Goal: Book appointment/travel/reservation

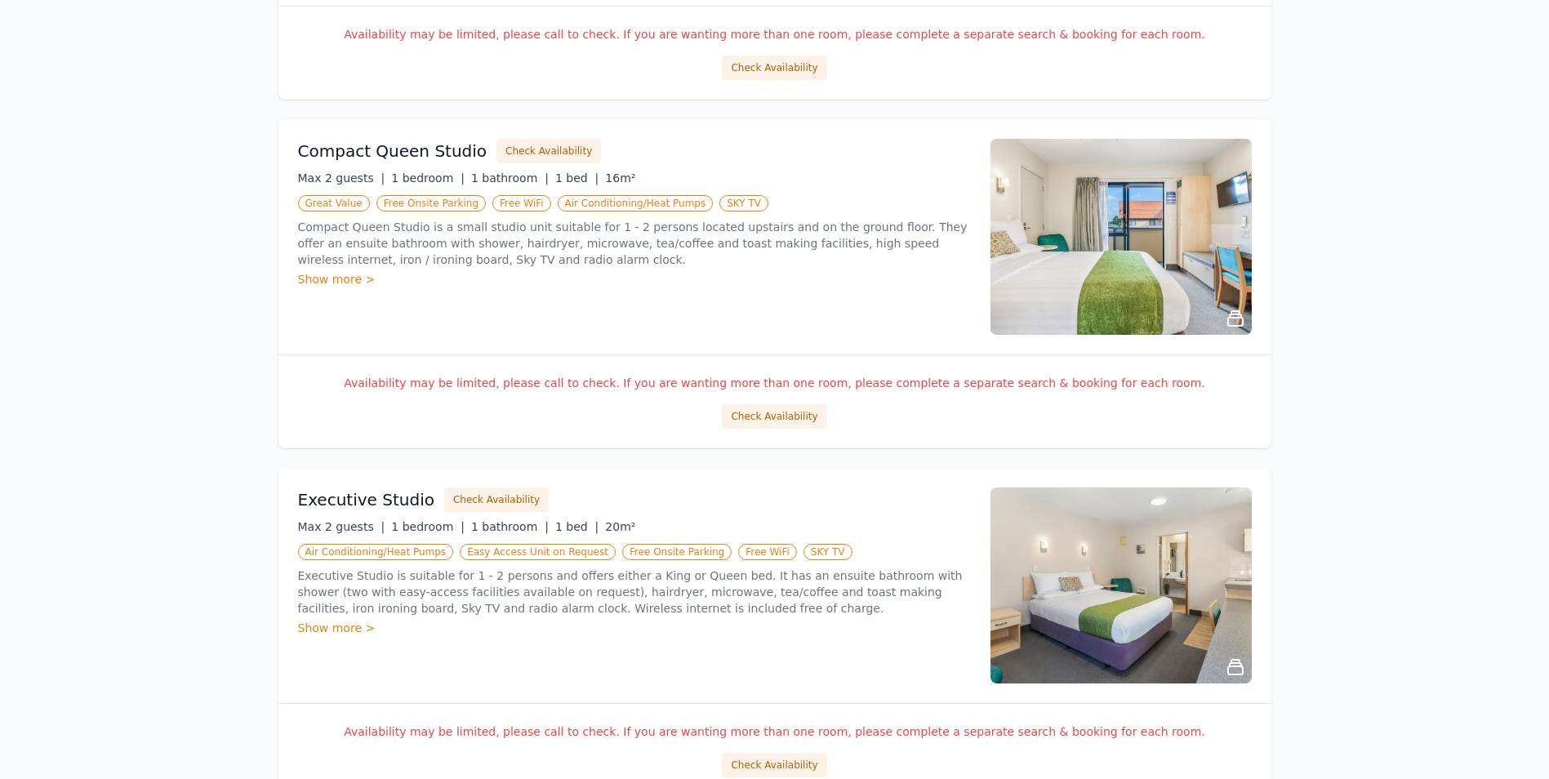
scroll to position [572, 0]
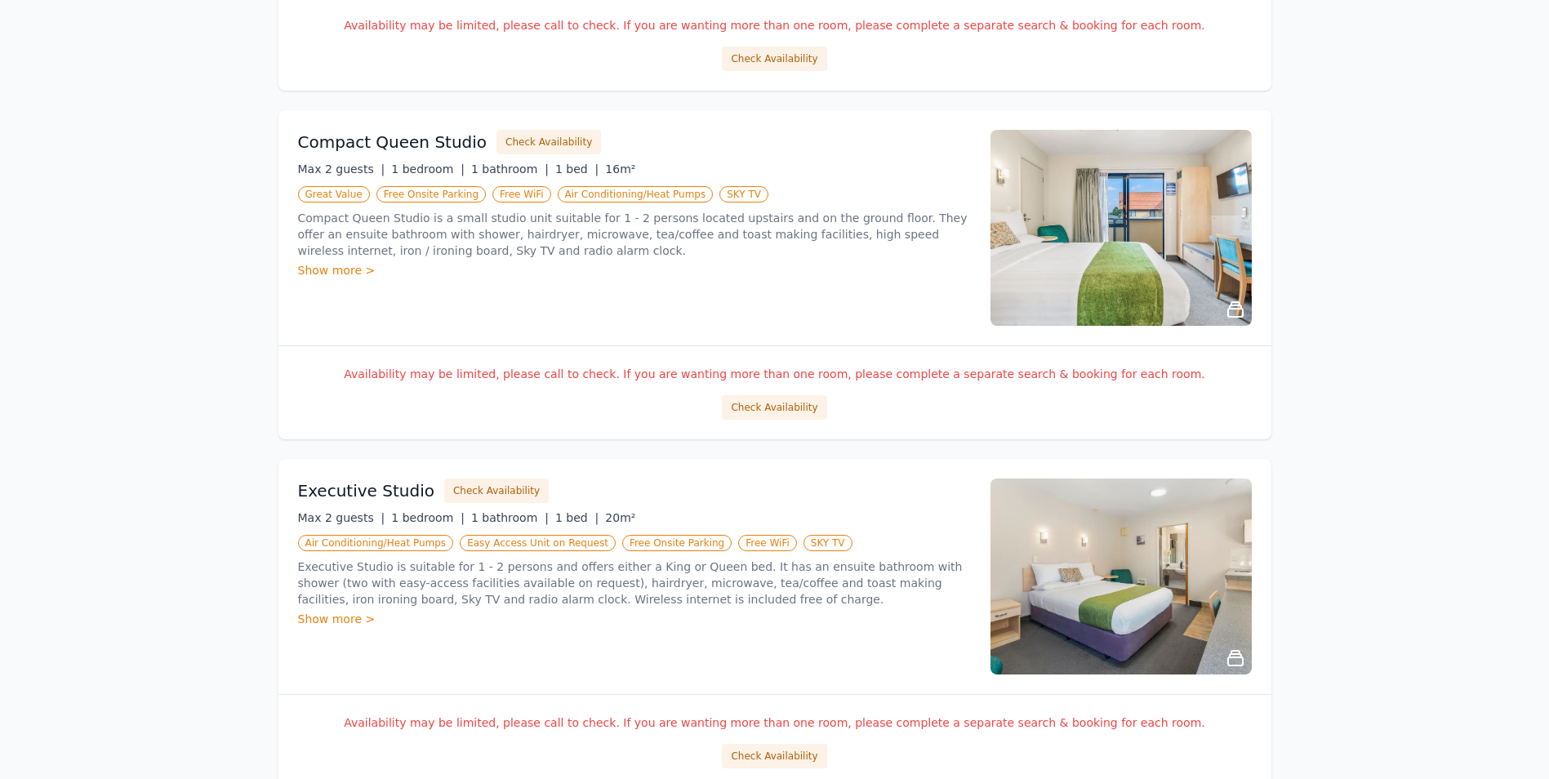
click at [330, 618] on div "Show more >" at bounding box center [634, 619] width 673 height 16
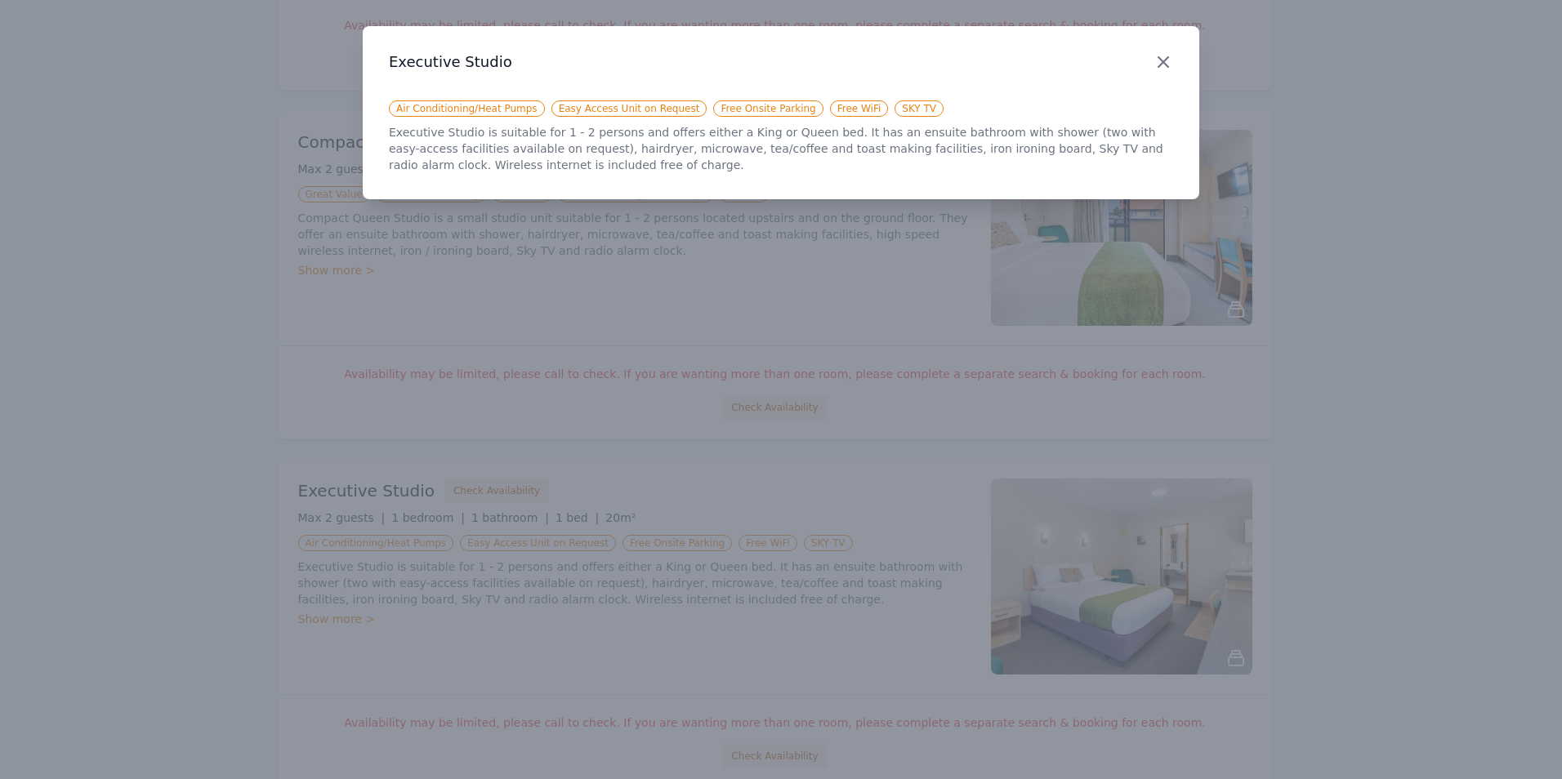
click at [1162, 59] on icon "button" at bounding box center [1163, 62] width 20 height 20
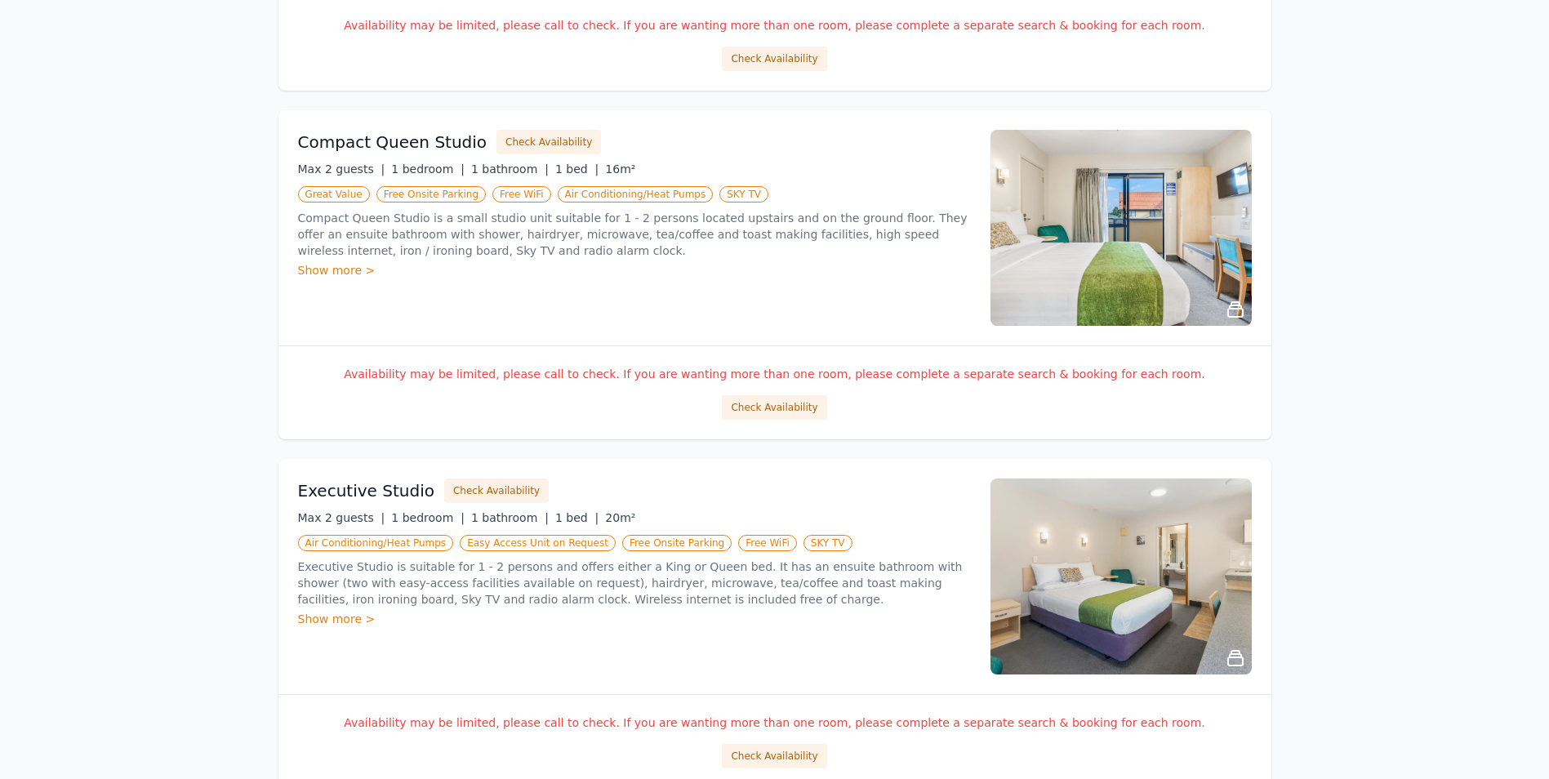
click at [1117, 608] on img at bounding box center [1121, 577] width 261 height 196
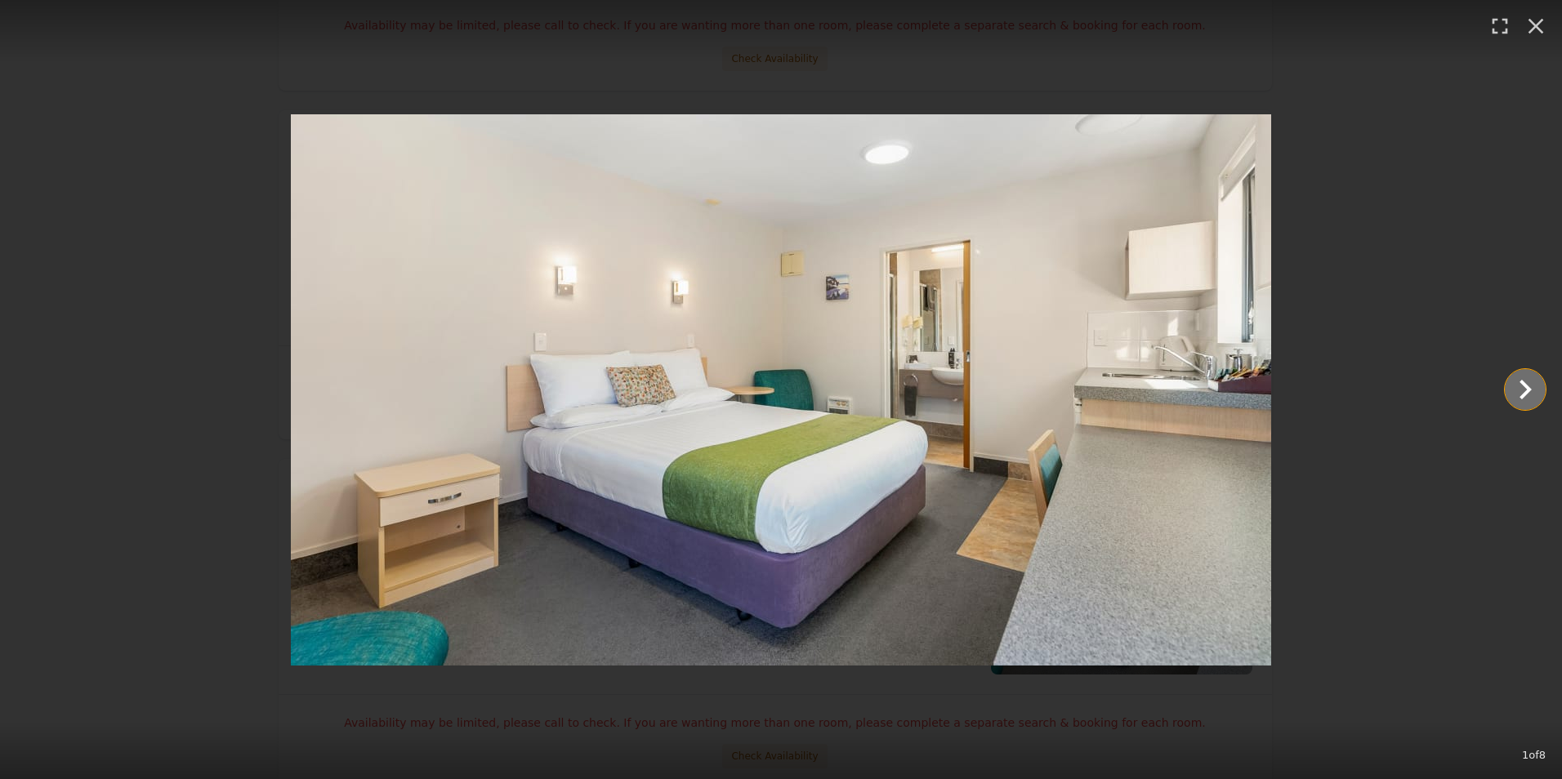
click at [1530, 389] on icon "Show slide 2 of 8" at bounding box center [1525, 390] width 12 height 20
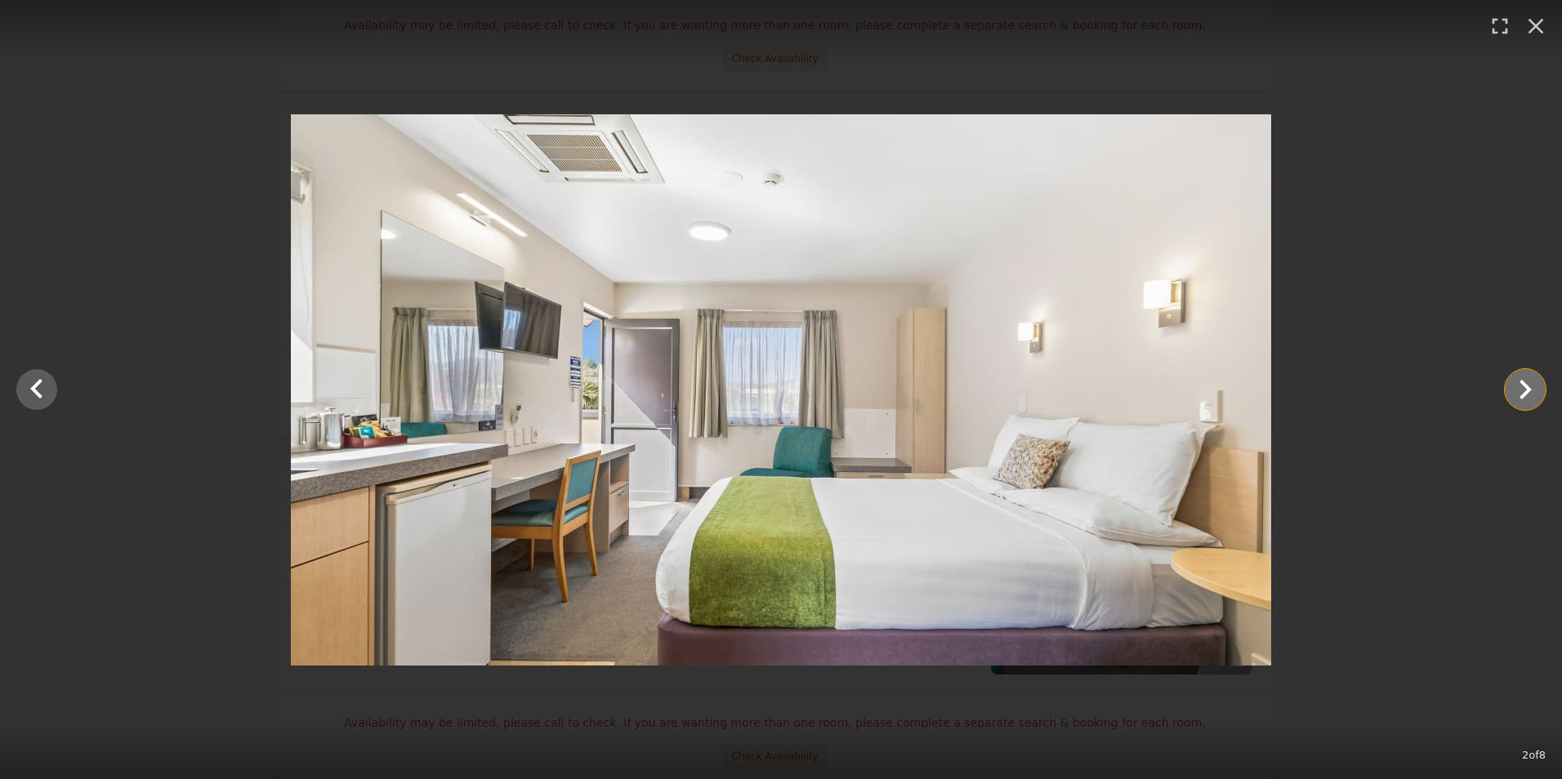
click at [1530, 389] on icon "Show slide 3 of 8" at bounding box center [1525, 390] width 12 height 20
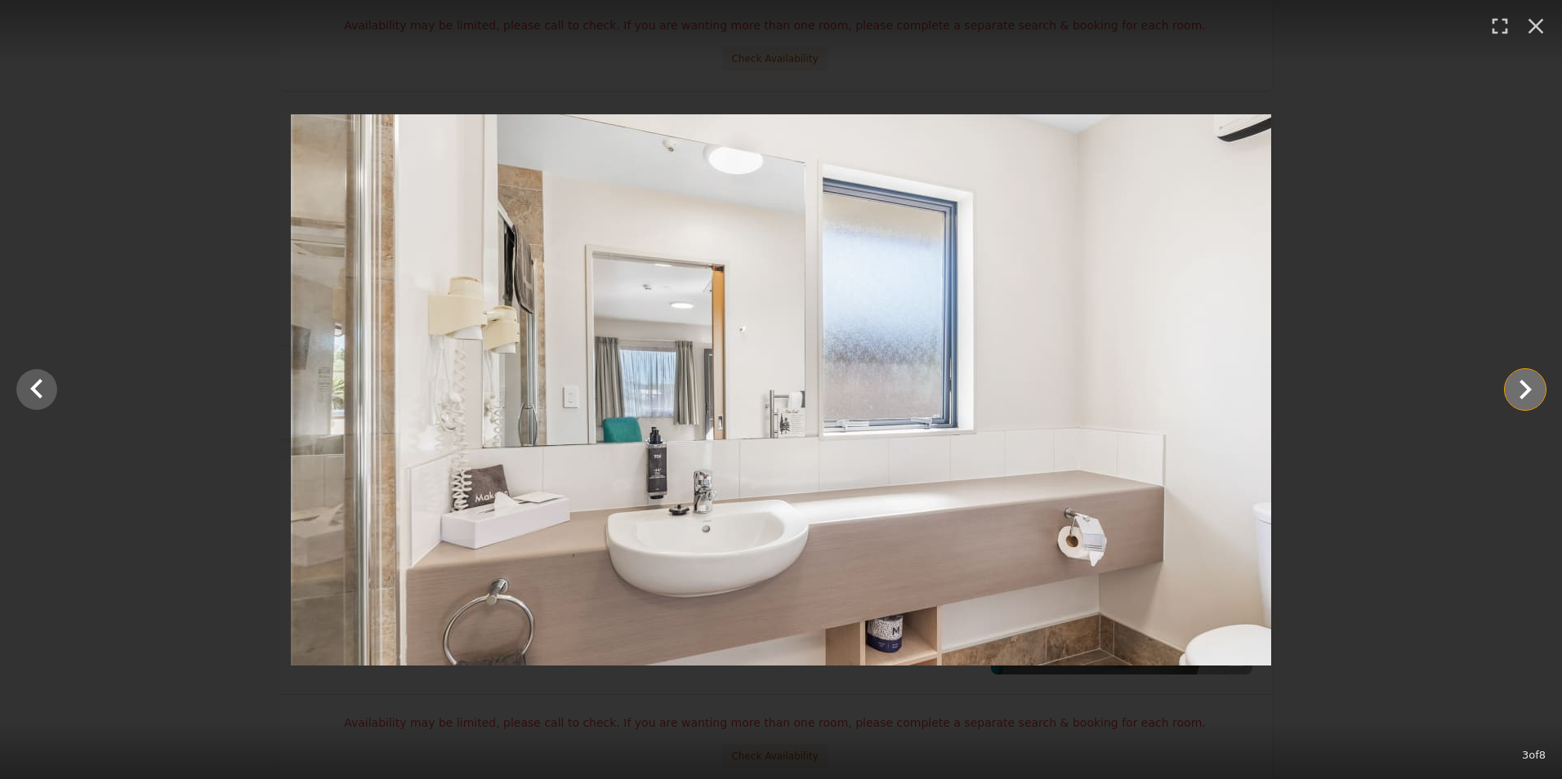
click at [1530, 389] on icon "Show slide 4 of 8" at bounding box center [1525, 390] width 12 height 20
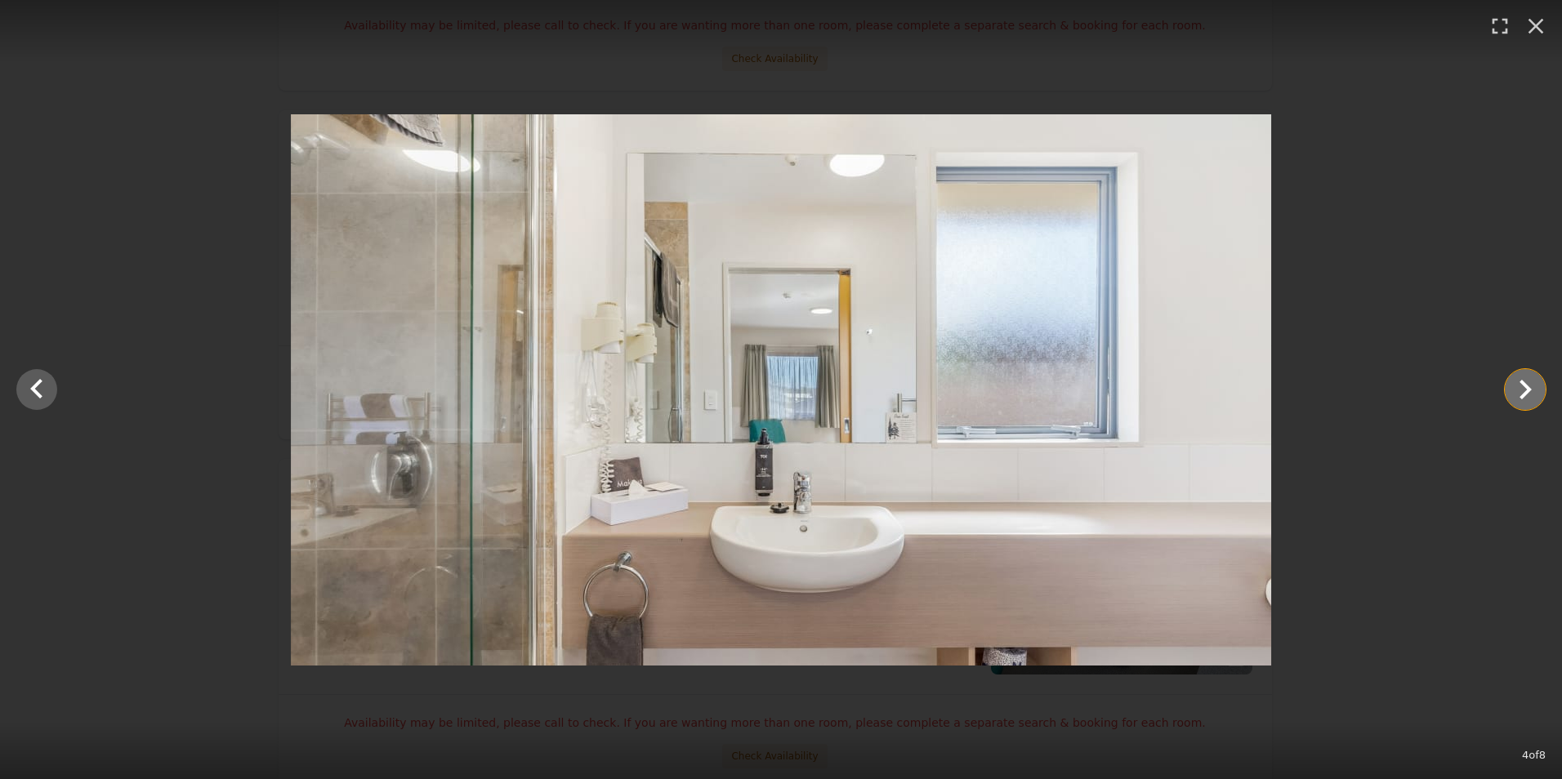
click at [1530, 389] on icon "Show slide 5 of 8" at bounding box center [1525, 390] width 12 height 20
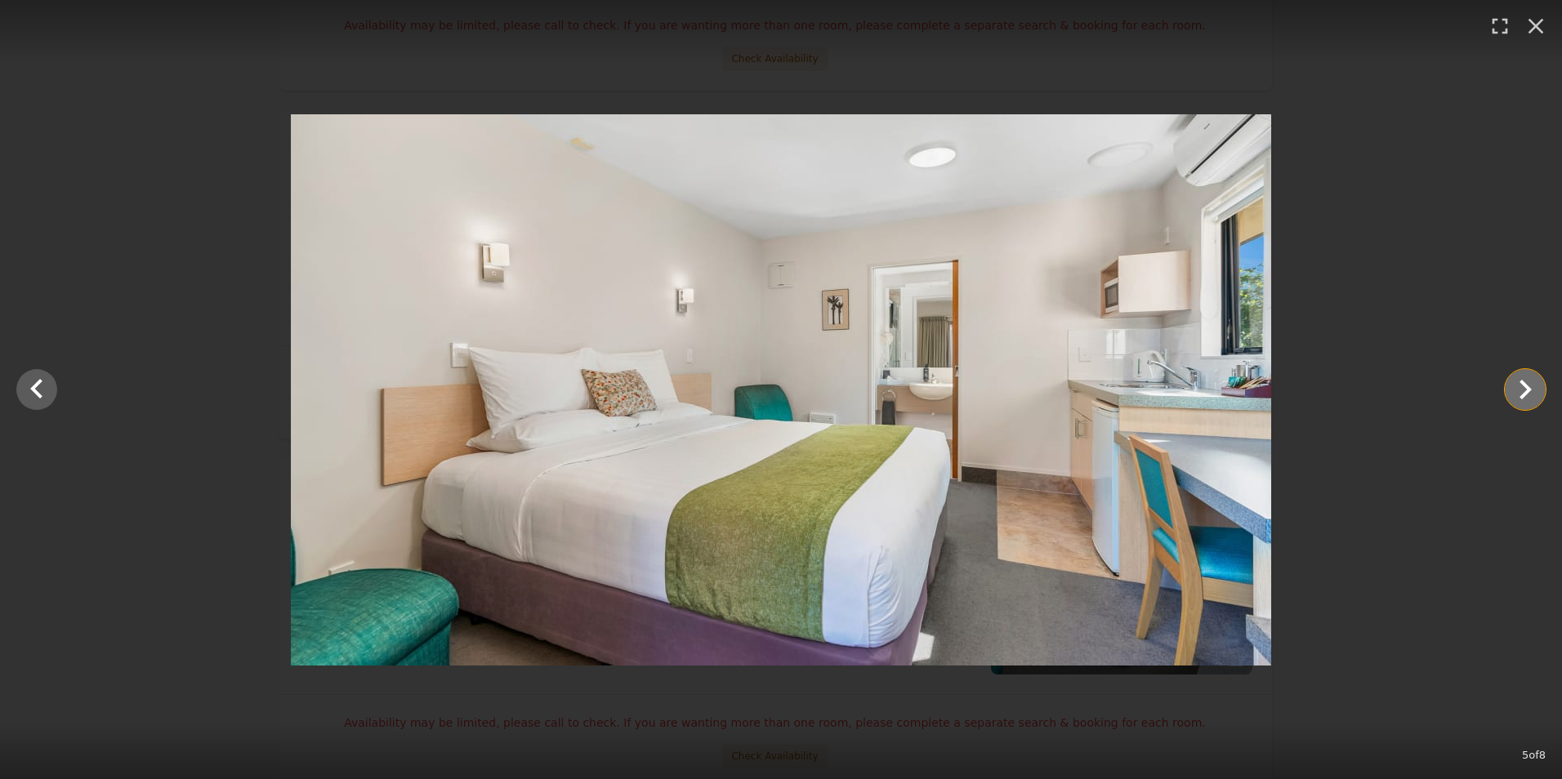
click at [1530, 389] on icon "Show slide 6 of 8" at bounding box center [1525, 390] width 12 height 20
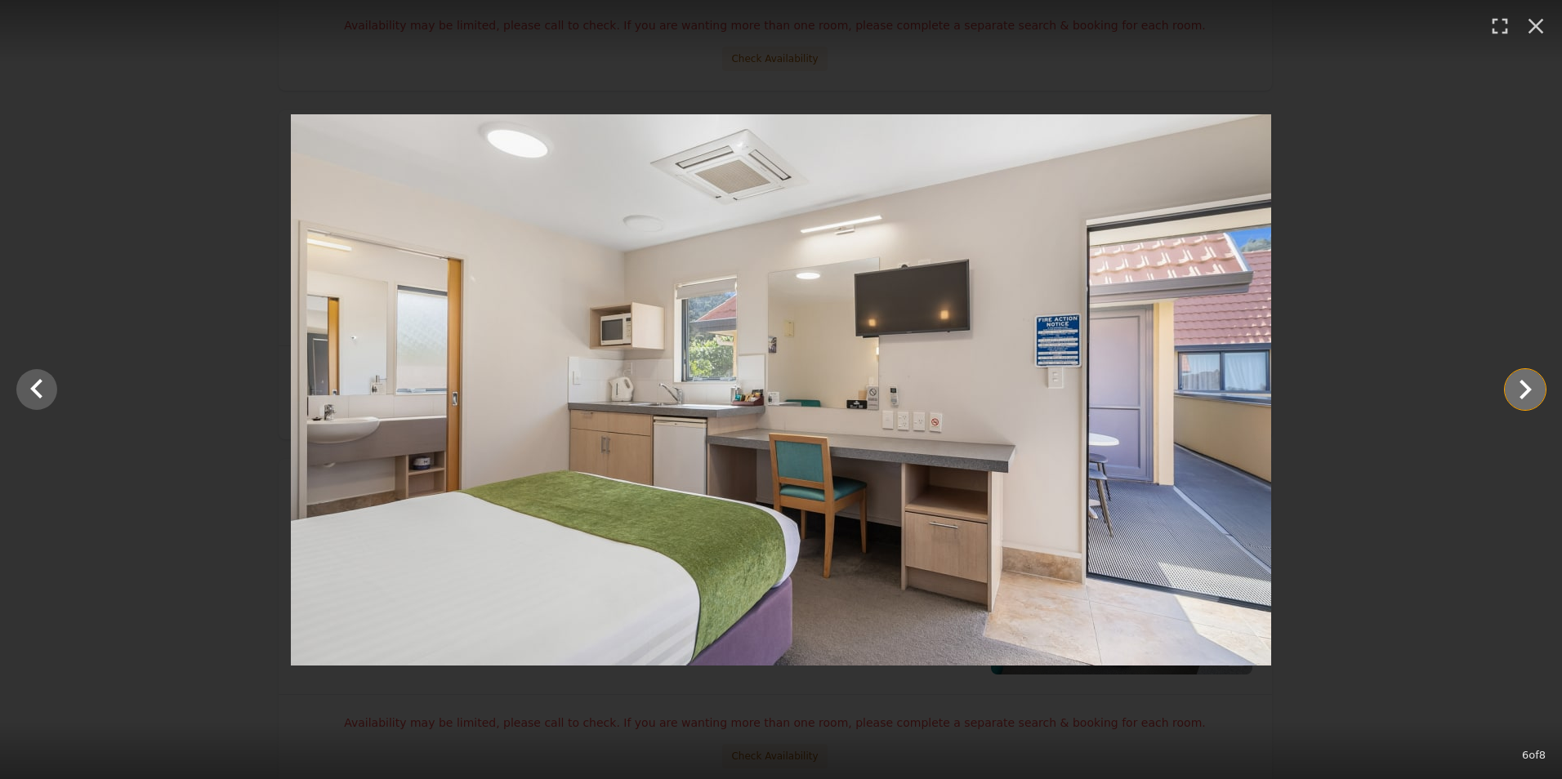
click at [1530, 389] on icon "Show slide 7 of 8" at bounding box center [1525, 390] width 12 height 20
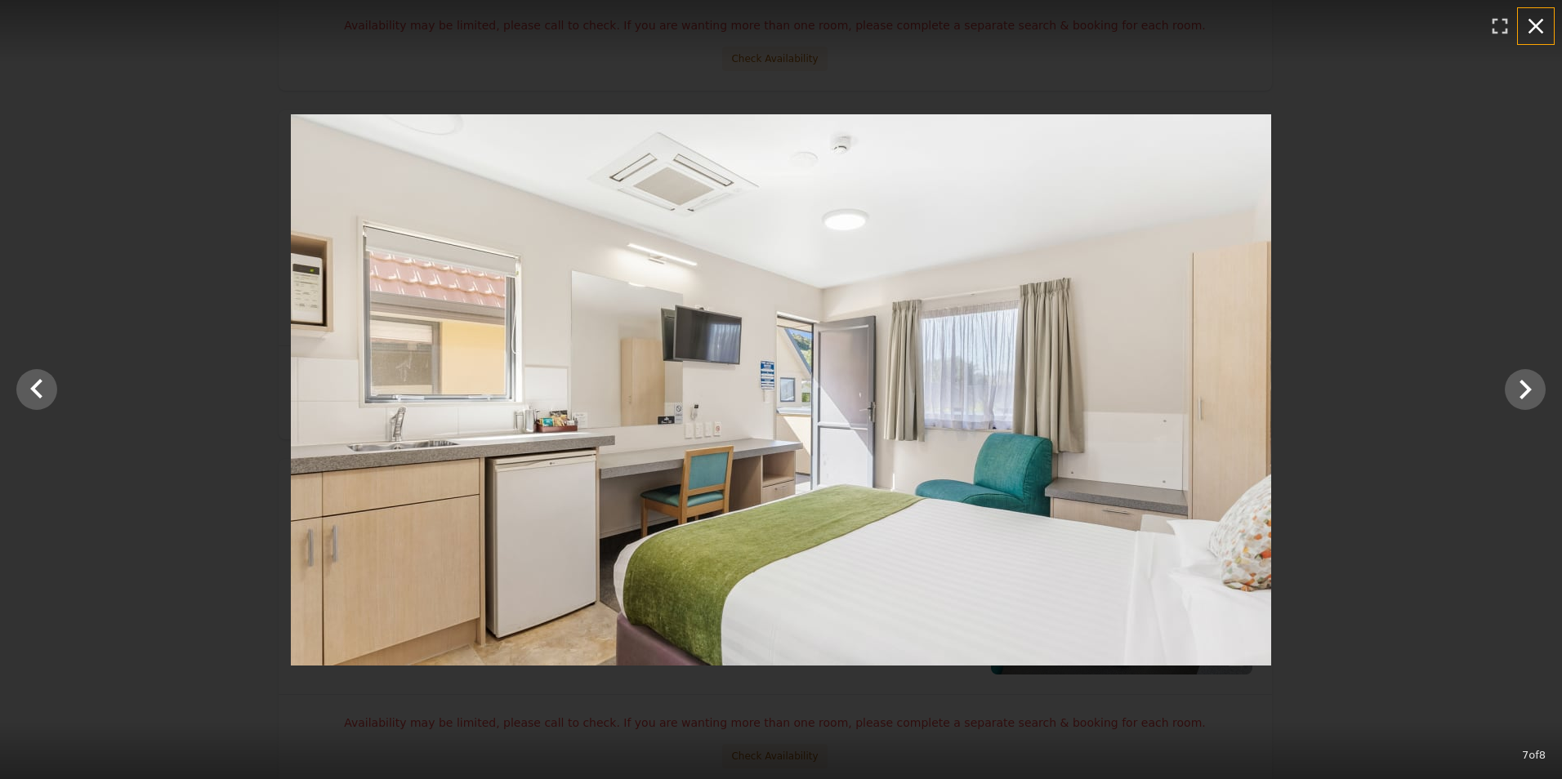
click at [1538, 31] on icon "button" at bounding box center [1535, 26] width 26 height 26
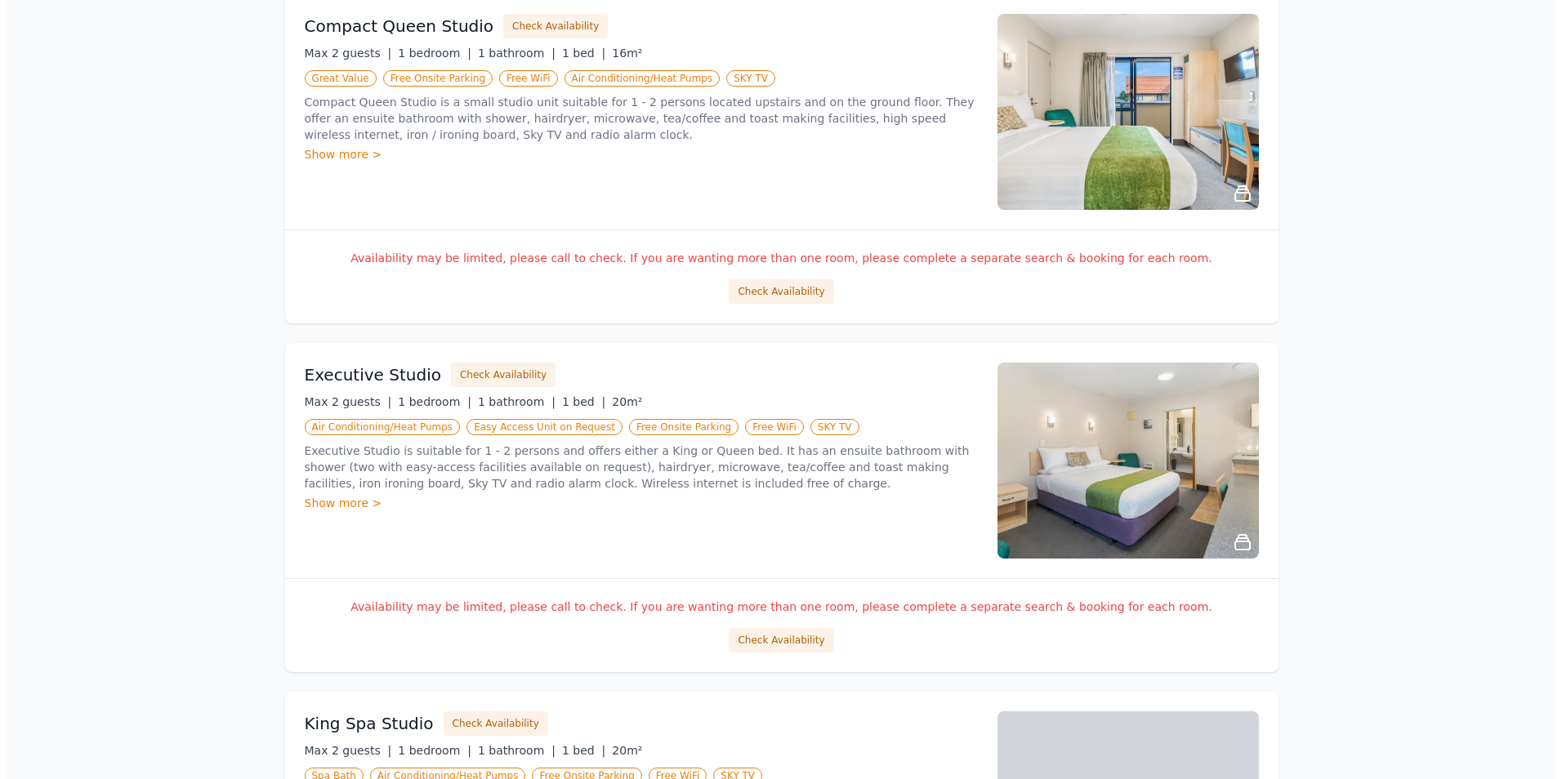
scroll to position [817, 0]
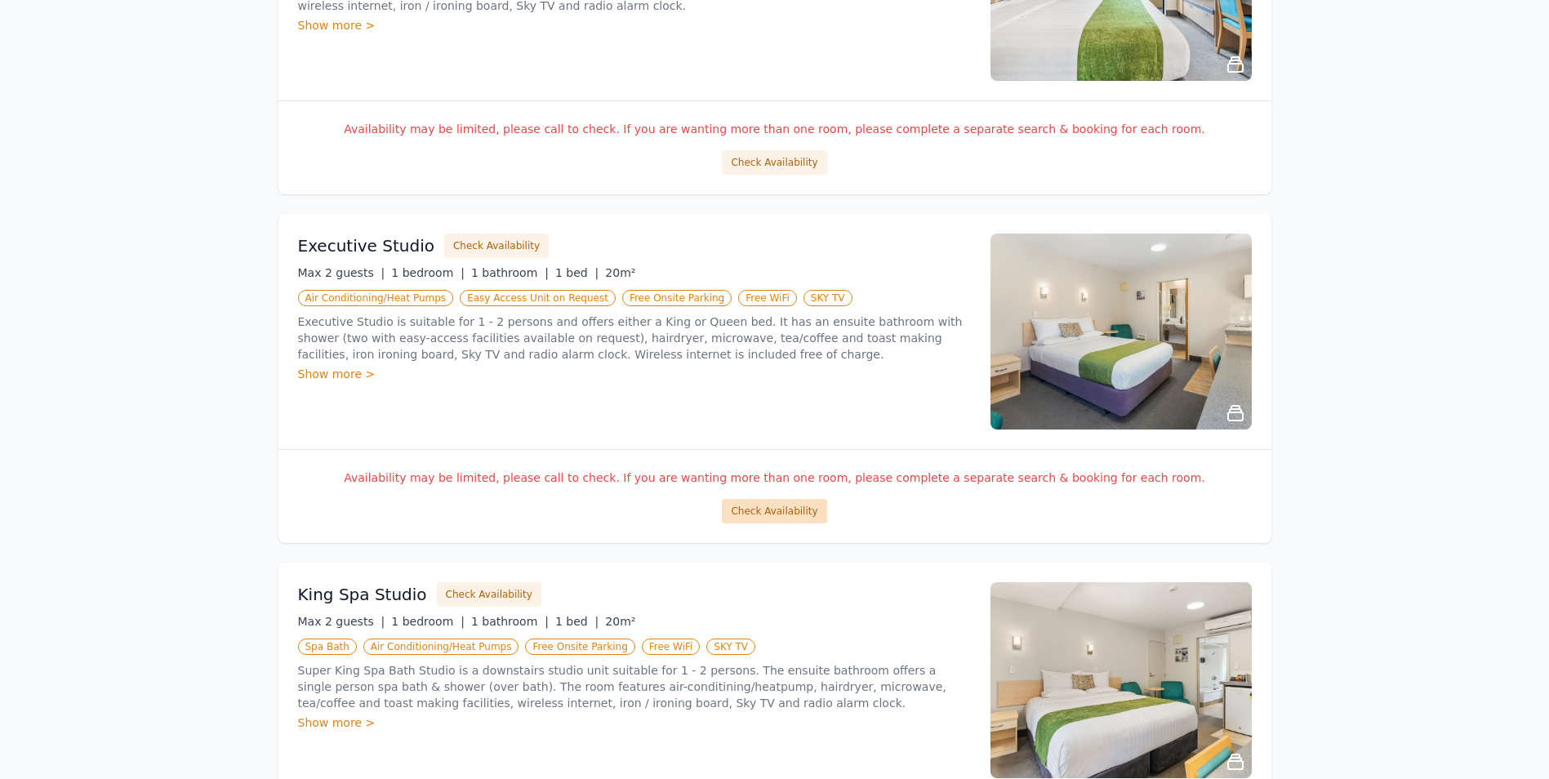
click at [778, 506] on button "Check Availability" at bounding box center [774, 511] width 105 height 25
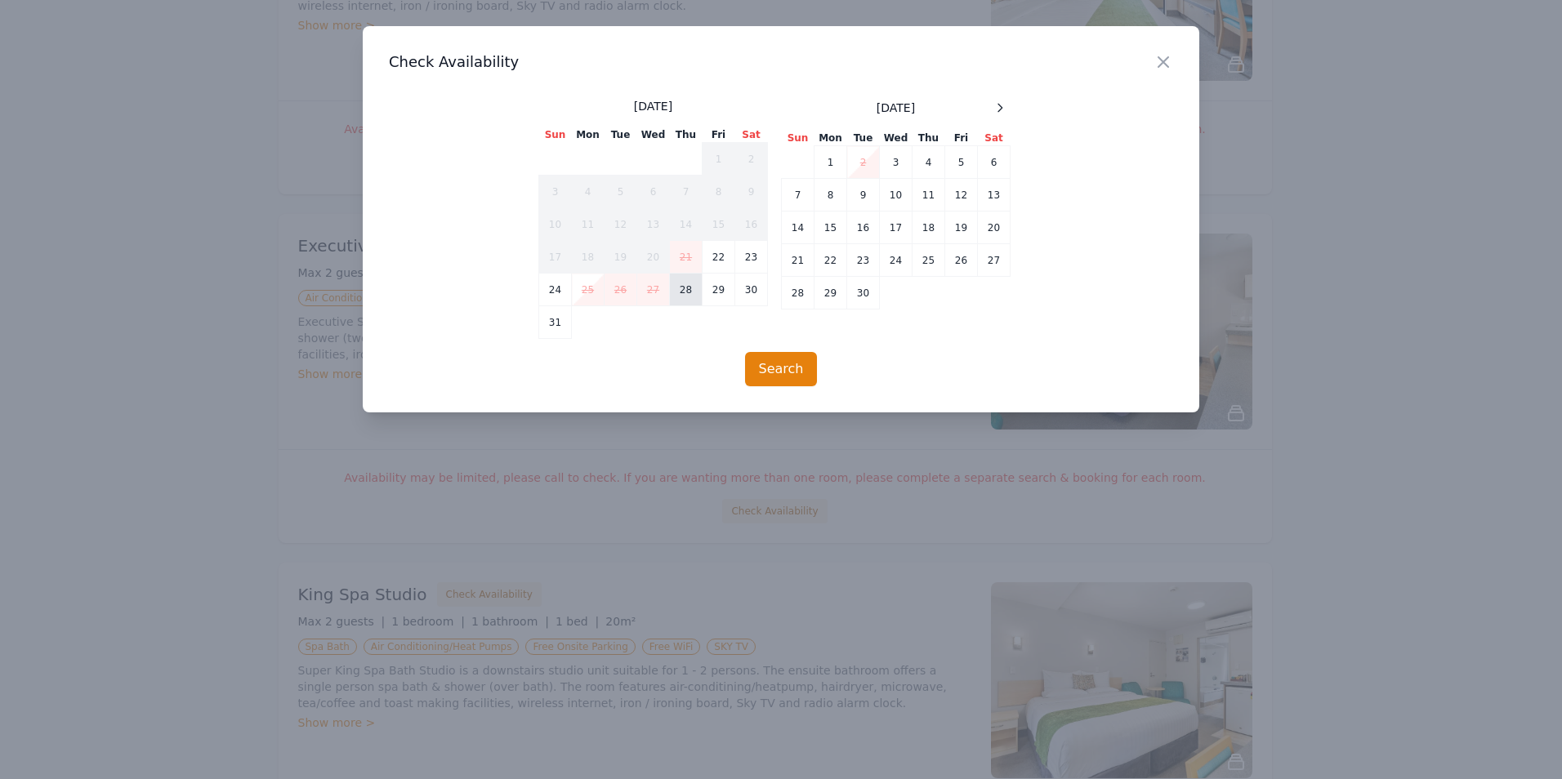
click at [687, 290] on td "28" at bounding box center [686, 290] width 33 height 33
click at [719, 291] on td "29" at bounding box center [718, 290] width 33 height 33
click at [778, 369] on button "Search" at bounding box center [781, 369] width 73 height 34
